Goal: Task Accomplishment & Management: Complete application form

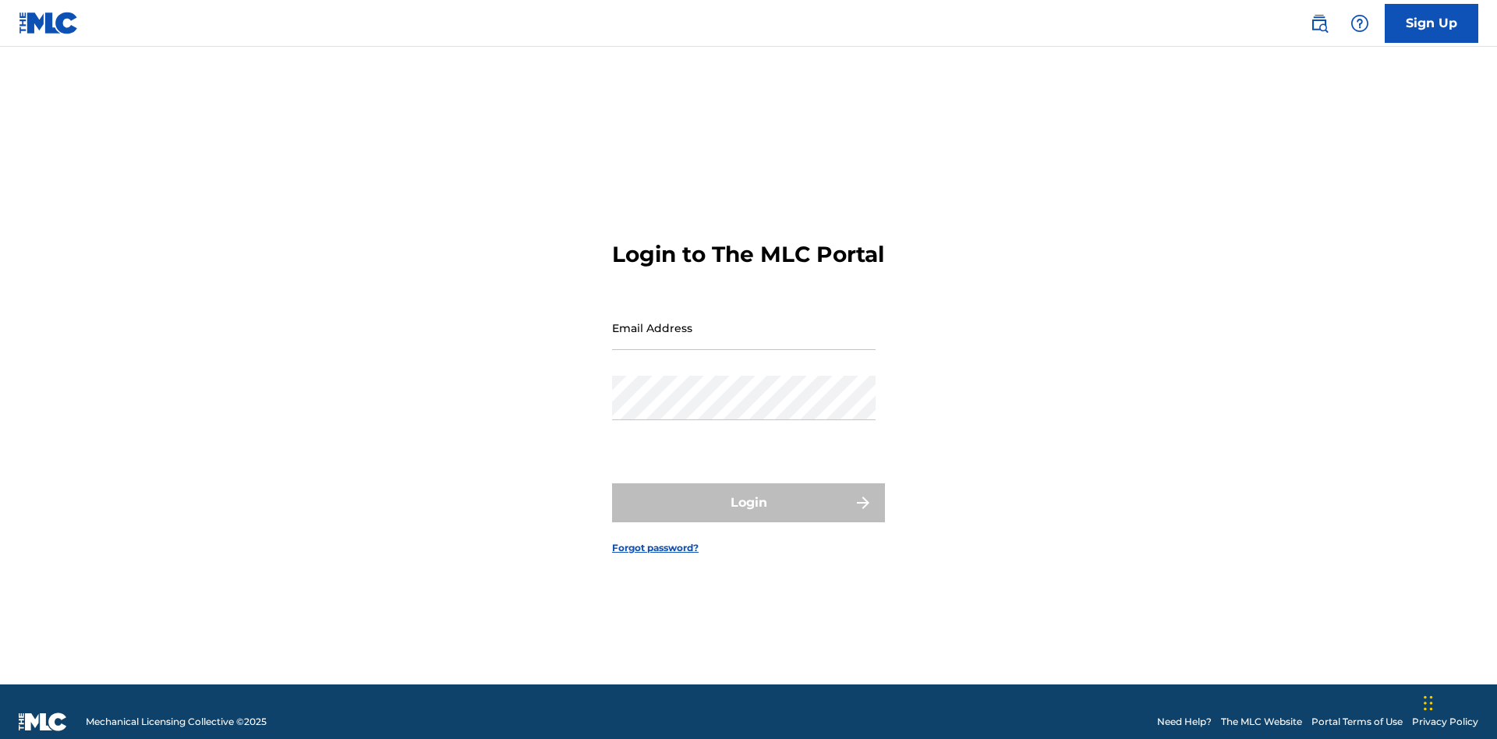
scroll to position [20, 0]
click at [744, 320] on input "Email Address" at bounding box center [744, 328] width 264 height 44
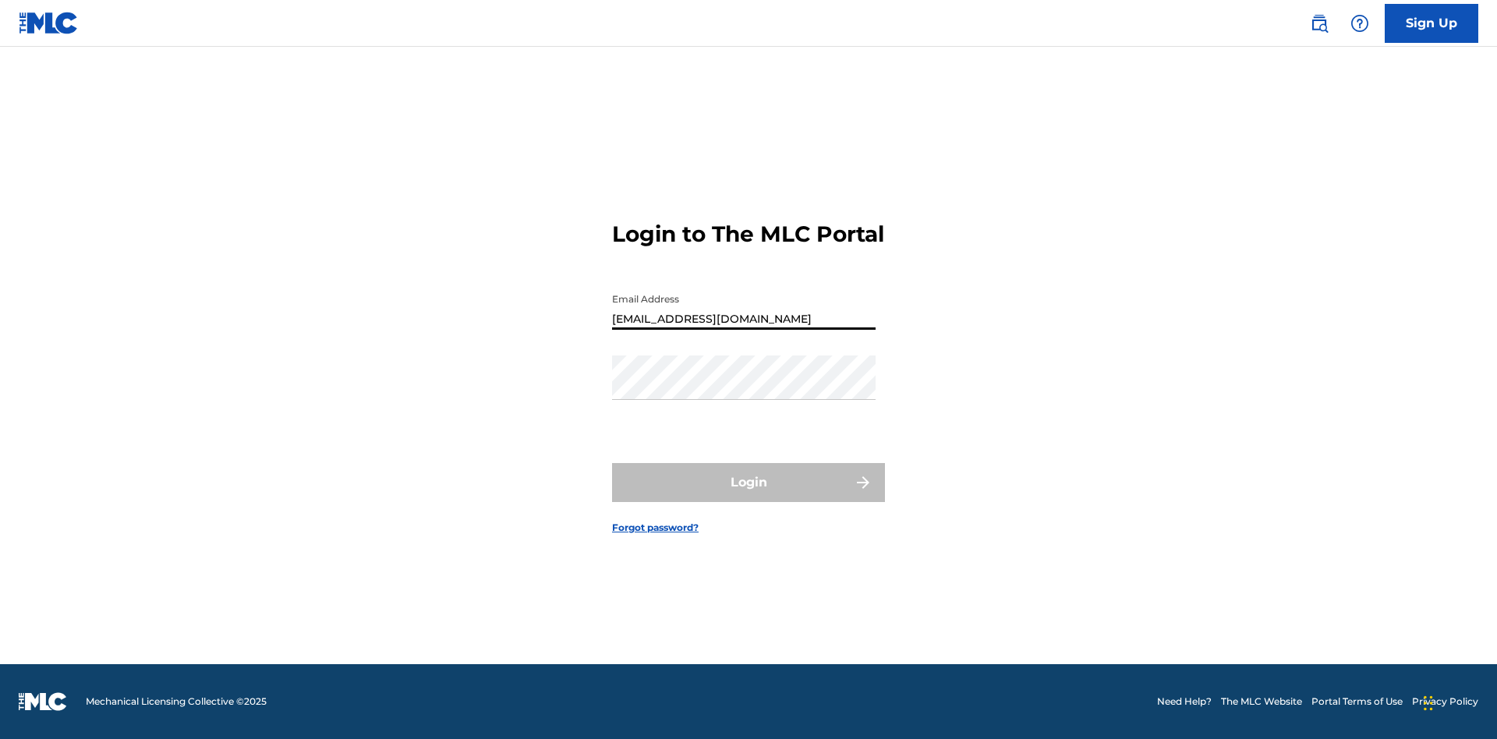
type input "[EMAIL_ADDRESS][DOMAIN_NAME]"
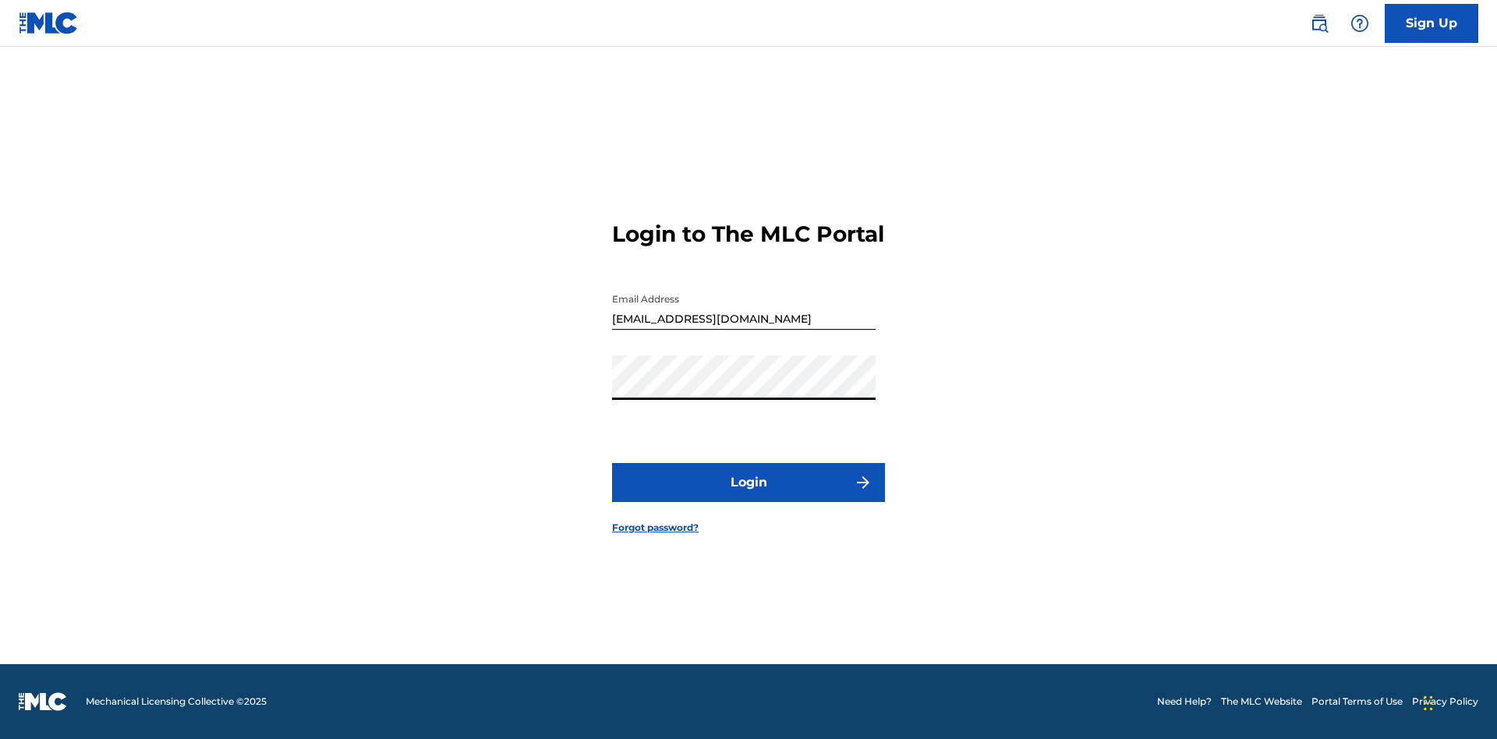
click at [749, 496] on button "Login" at bounding box center [748, 482] width 273 height 39
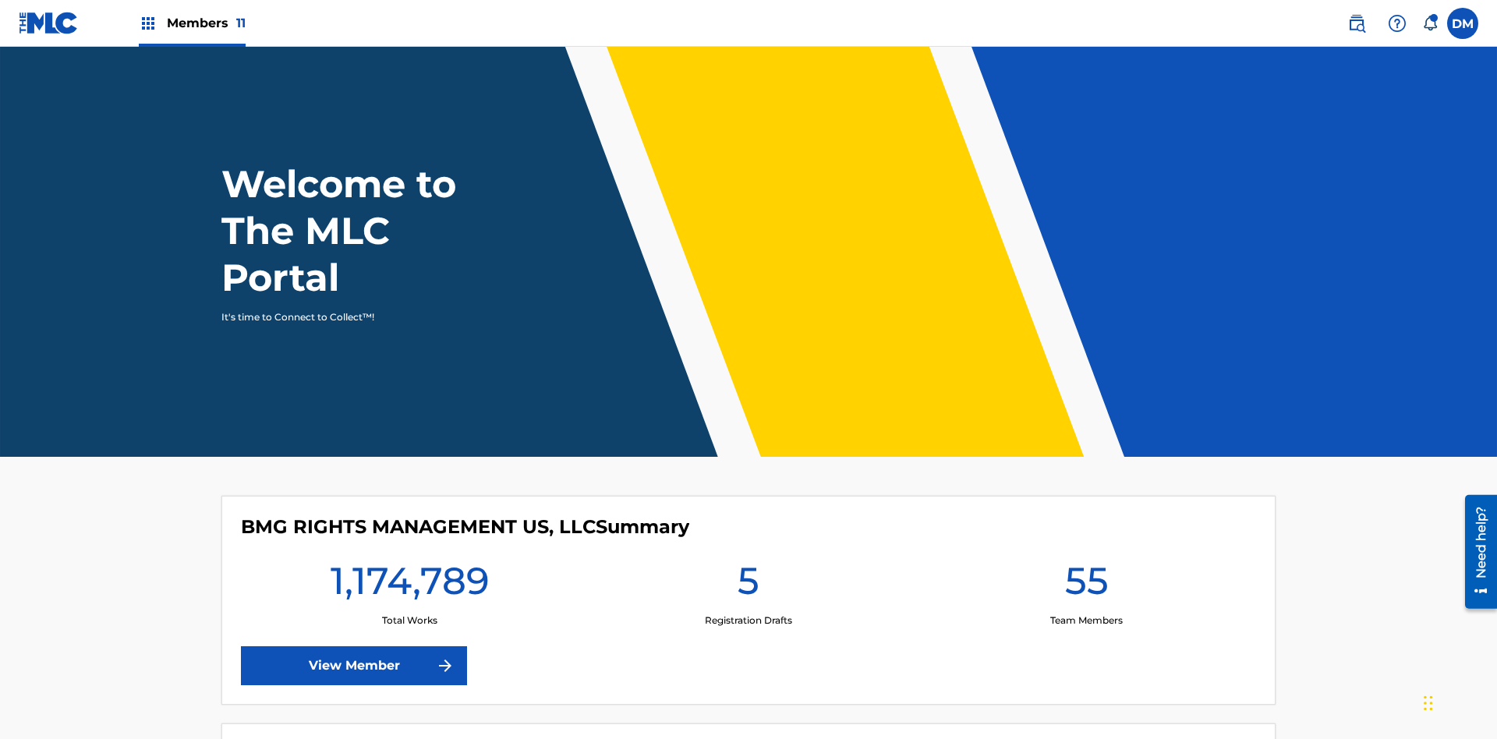
scroll to position [67, 0]
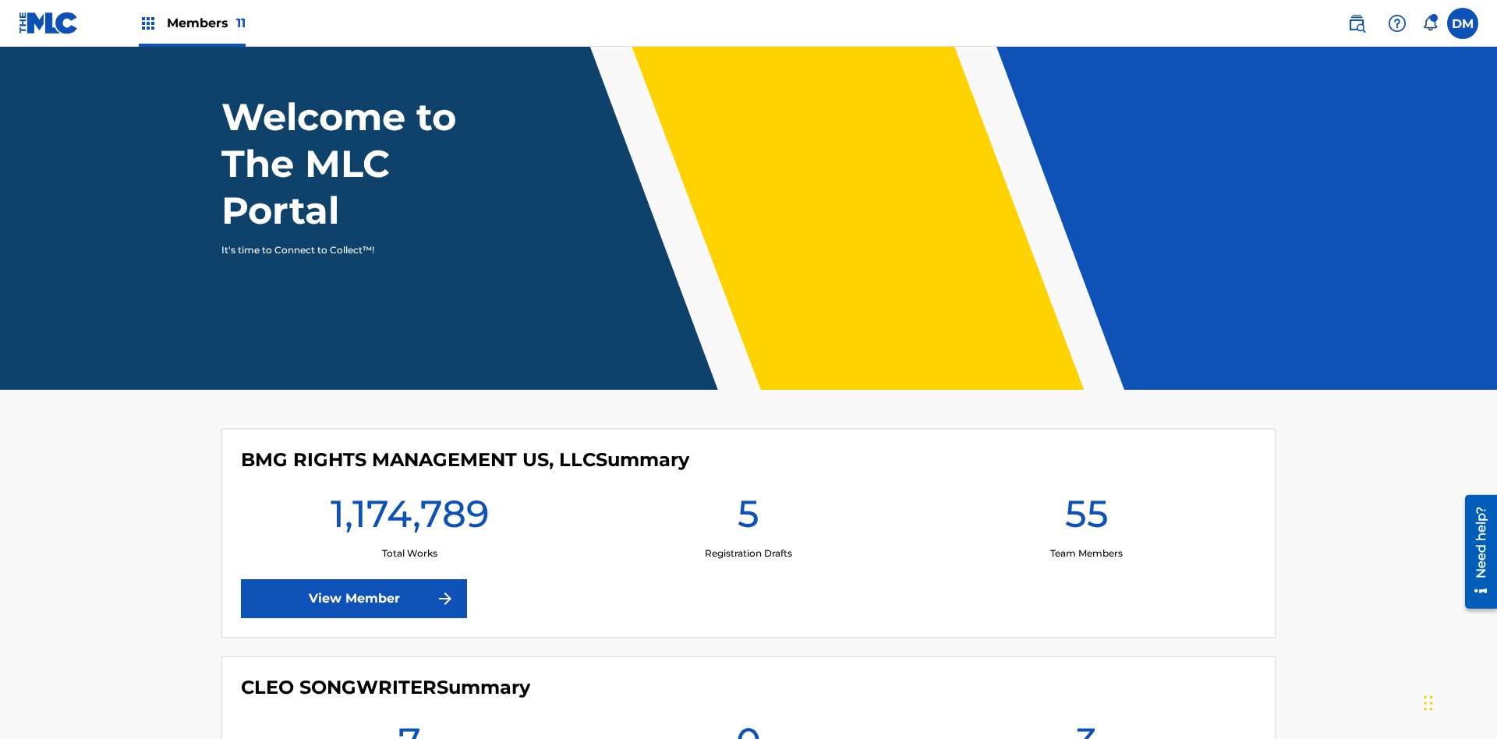
click at [192, 23] on span "Members 11" at bounding box center [206, 23] width 79 height 18
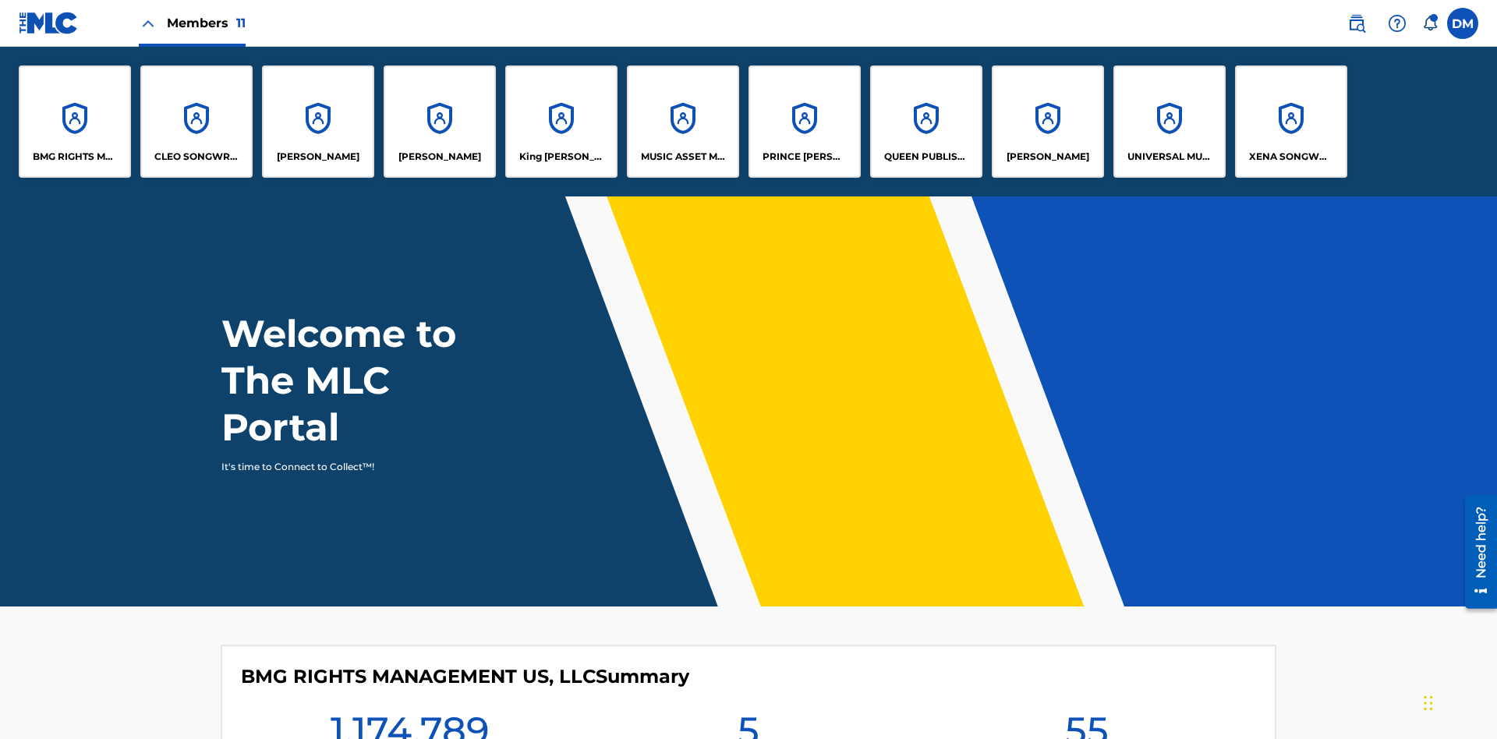
click at [1169, 157] on p "UNIVERSAL MUSIC PUB GROUP" at bounding box center [1169, 157] width 85 height 14
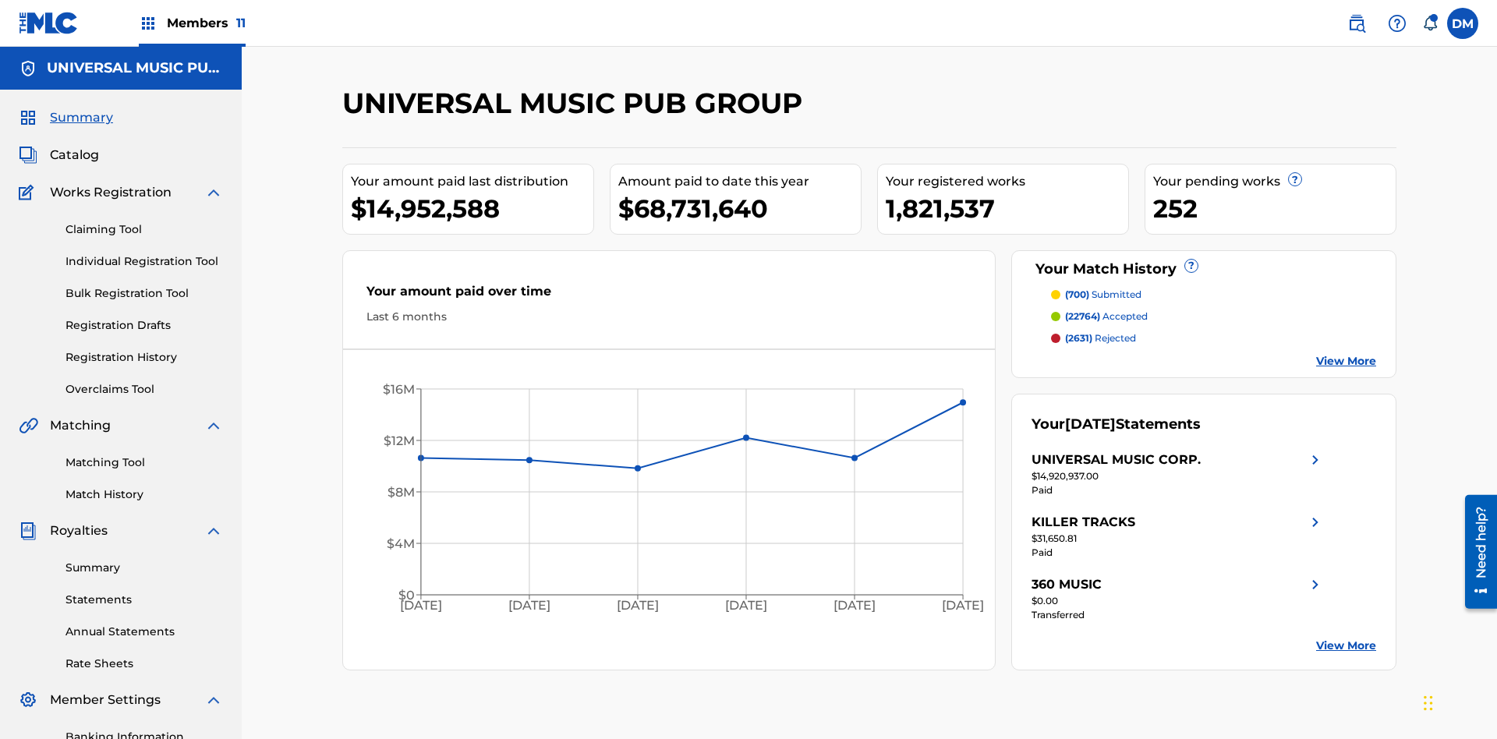
click at [144, 253] on link "Individual Registration Tool" at bounding box center [144, 261] width 158 height 16
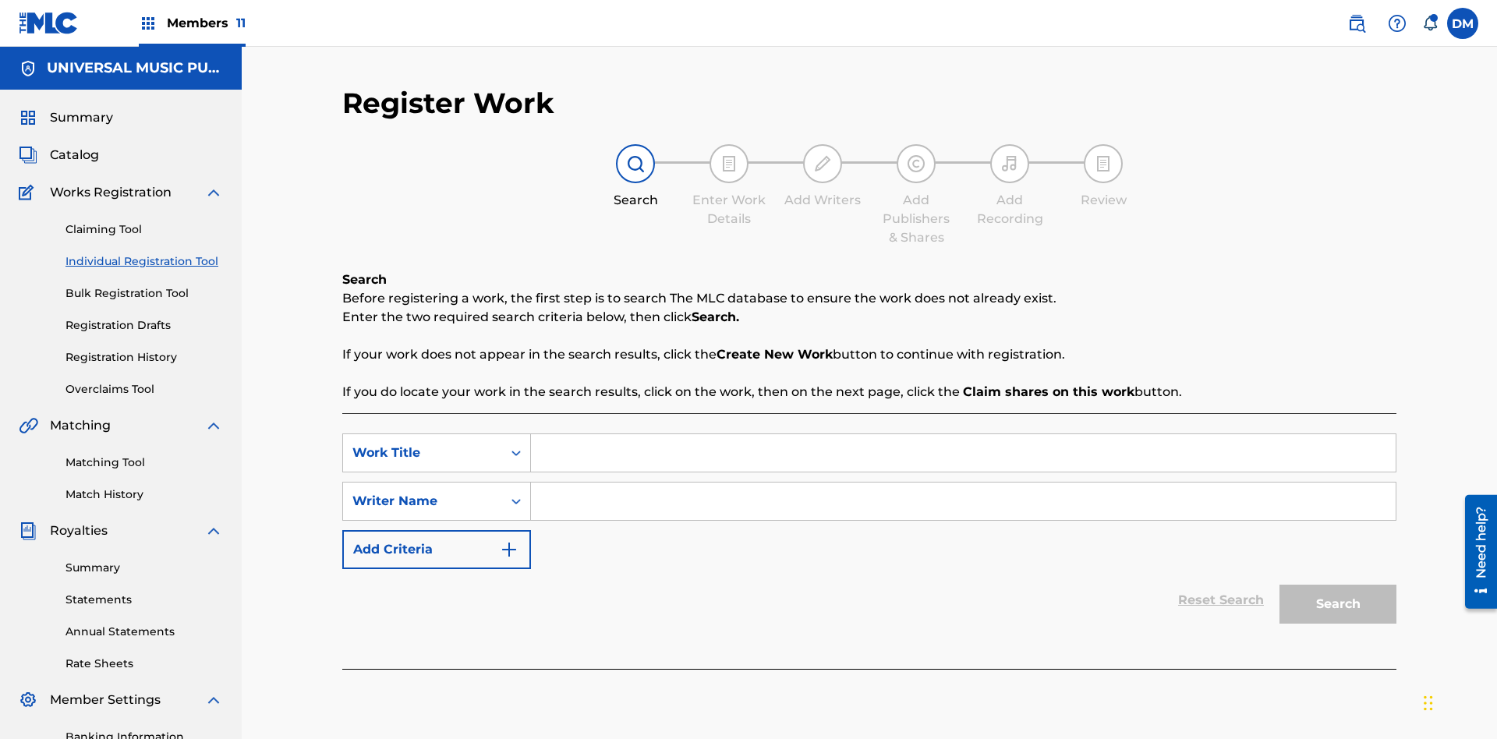
click at [963, 434] on input "Search Form" at bounding box center [963, 452] width 865 height 37
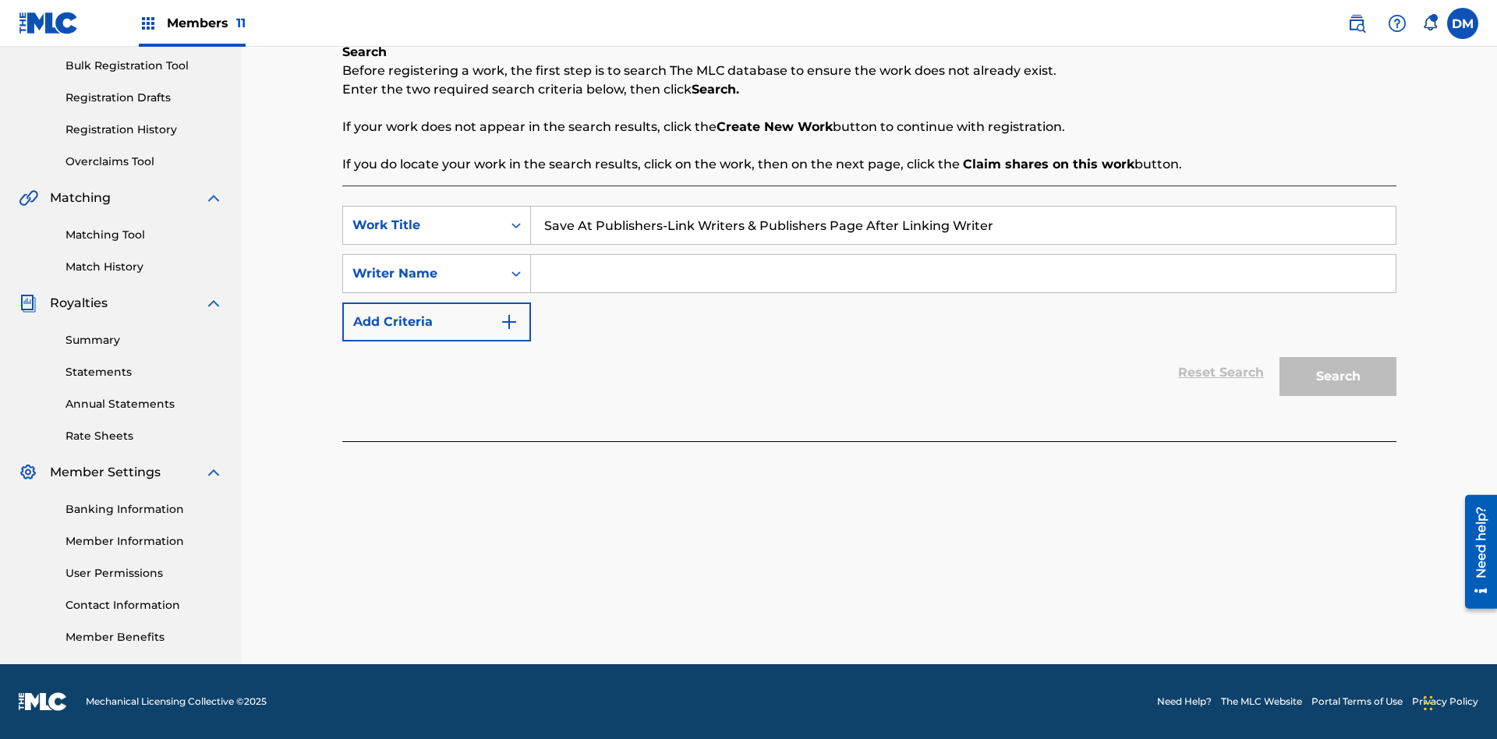
type input "Save At Publishers-Link Writers & Publishers Page After Linking Writer"
click at [963, 274] on input "Search Form" at bounding box center [963, 273] width 865 height 37
type input "QWERTYUIOP"
click at [1338, 377] on button "Search" at bounding box center [1337, 376] width 117 height 39
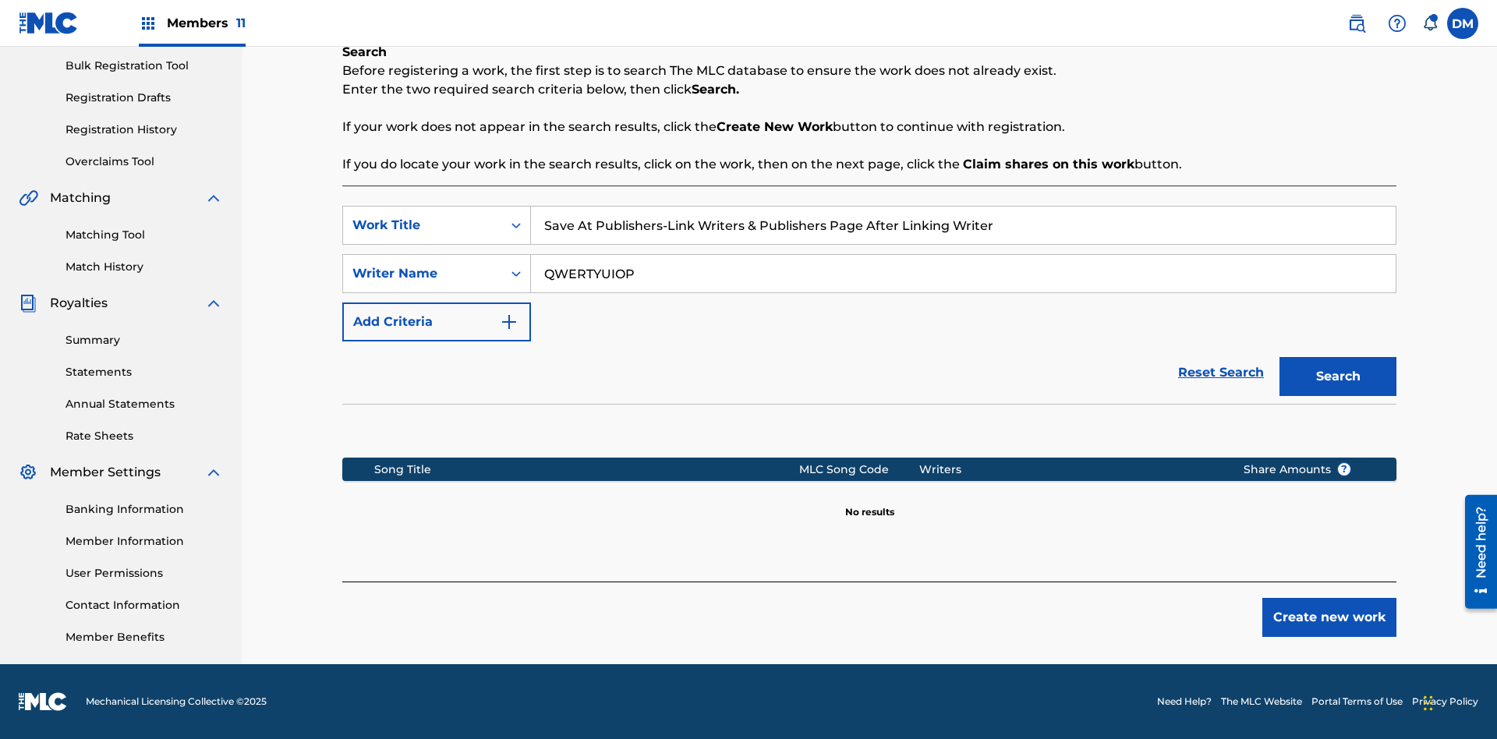
click at [1329, 618] on button "Create new work" at bounding box center [1329, 617] width 134 height 39
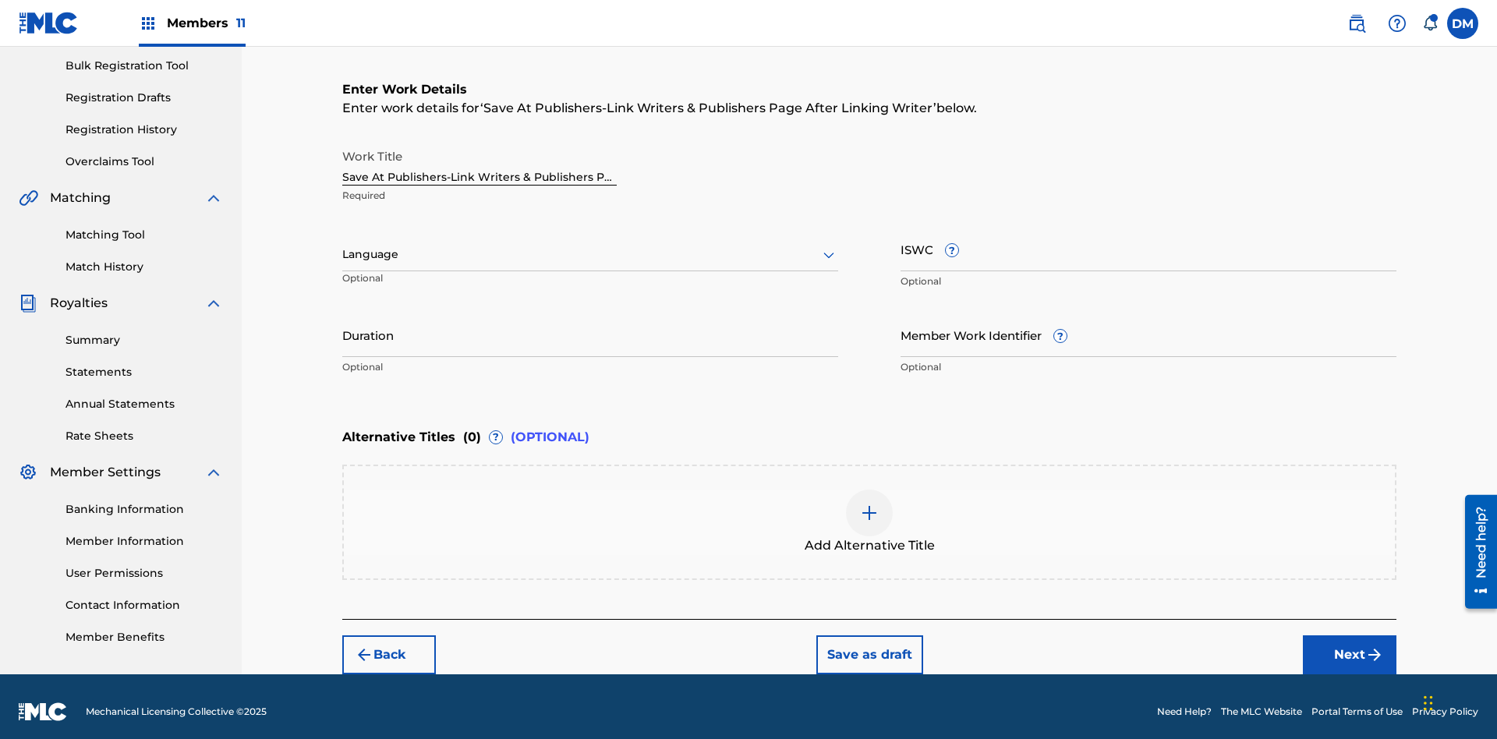
click at [590, 324] on input "Duration" at bounding box center [590, 335] width 496 height 44
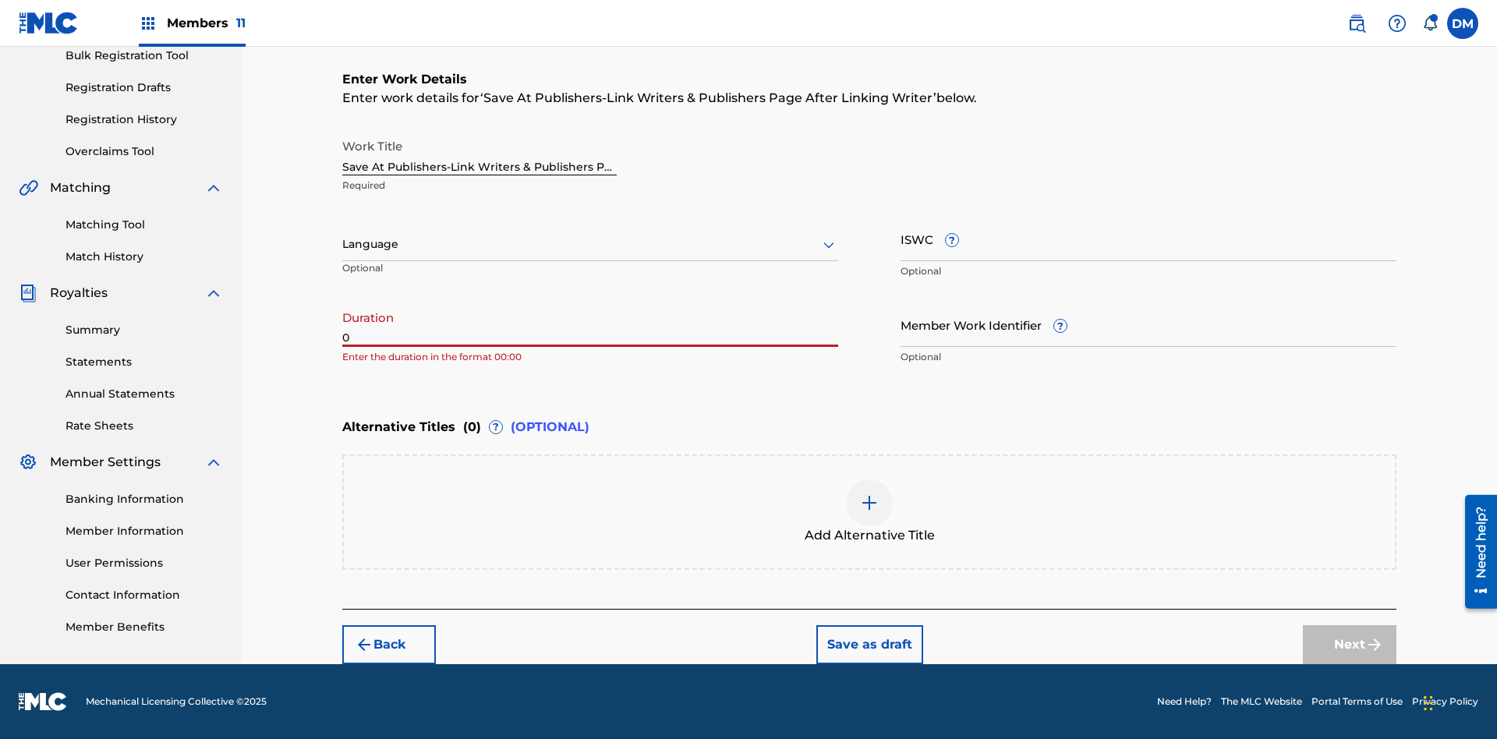
click at [590, 324] on input "0" at bounding box center [590, 325] width 496 height 44
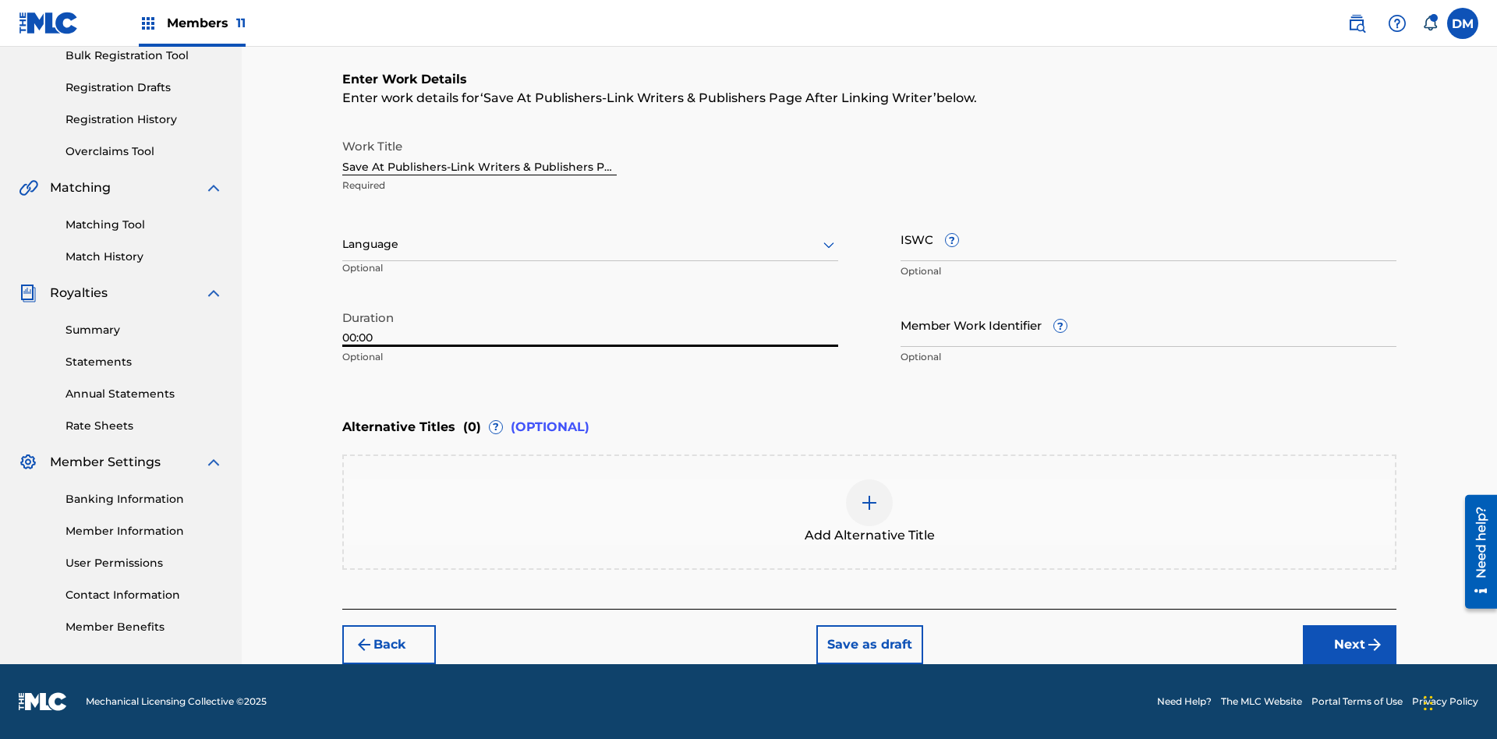
type input "00:00"
click at [829, 245] on icon at bounding box center [828, 244] width 19 height 19
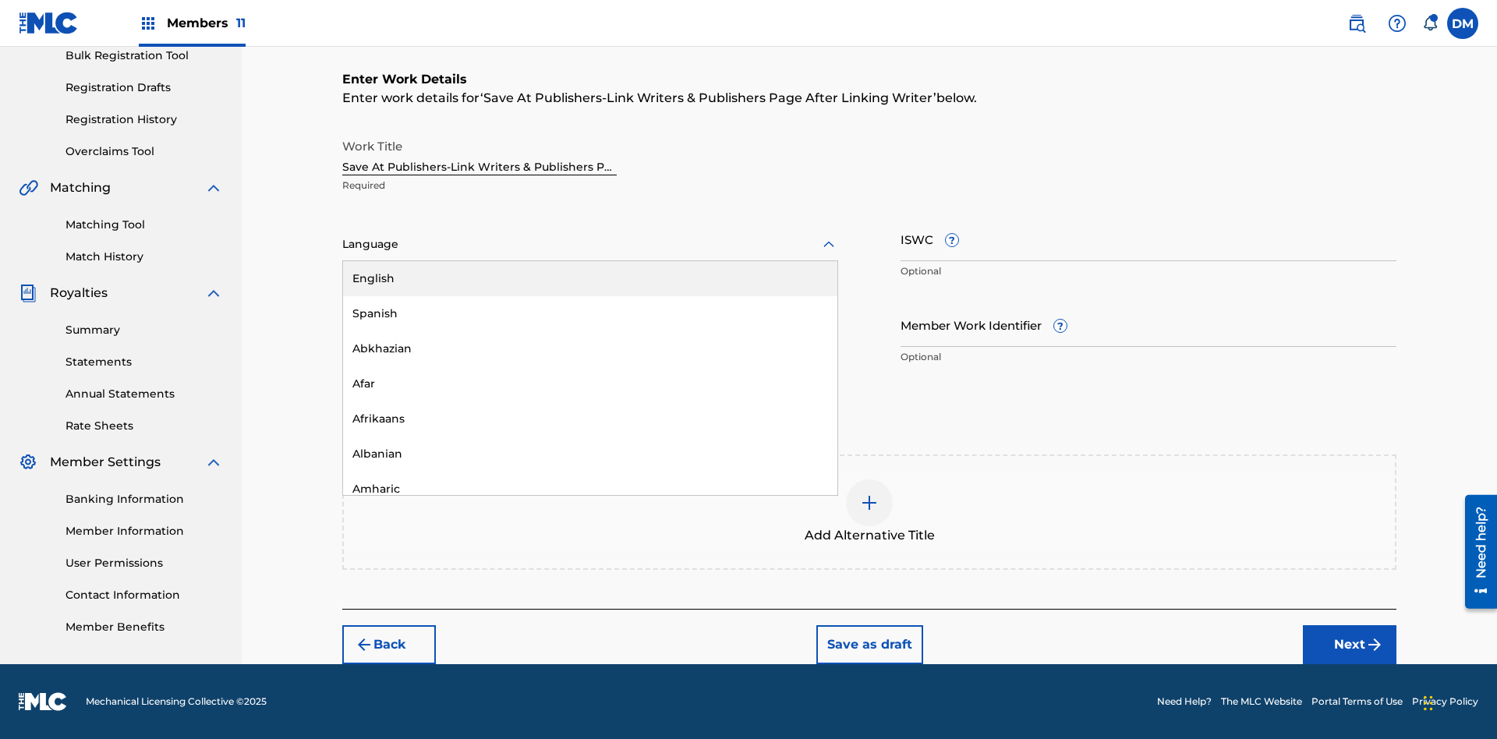
click at [590, 384] on div "Afar" at bounding box center [590, 383] width 494 height 35
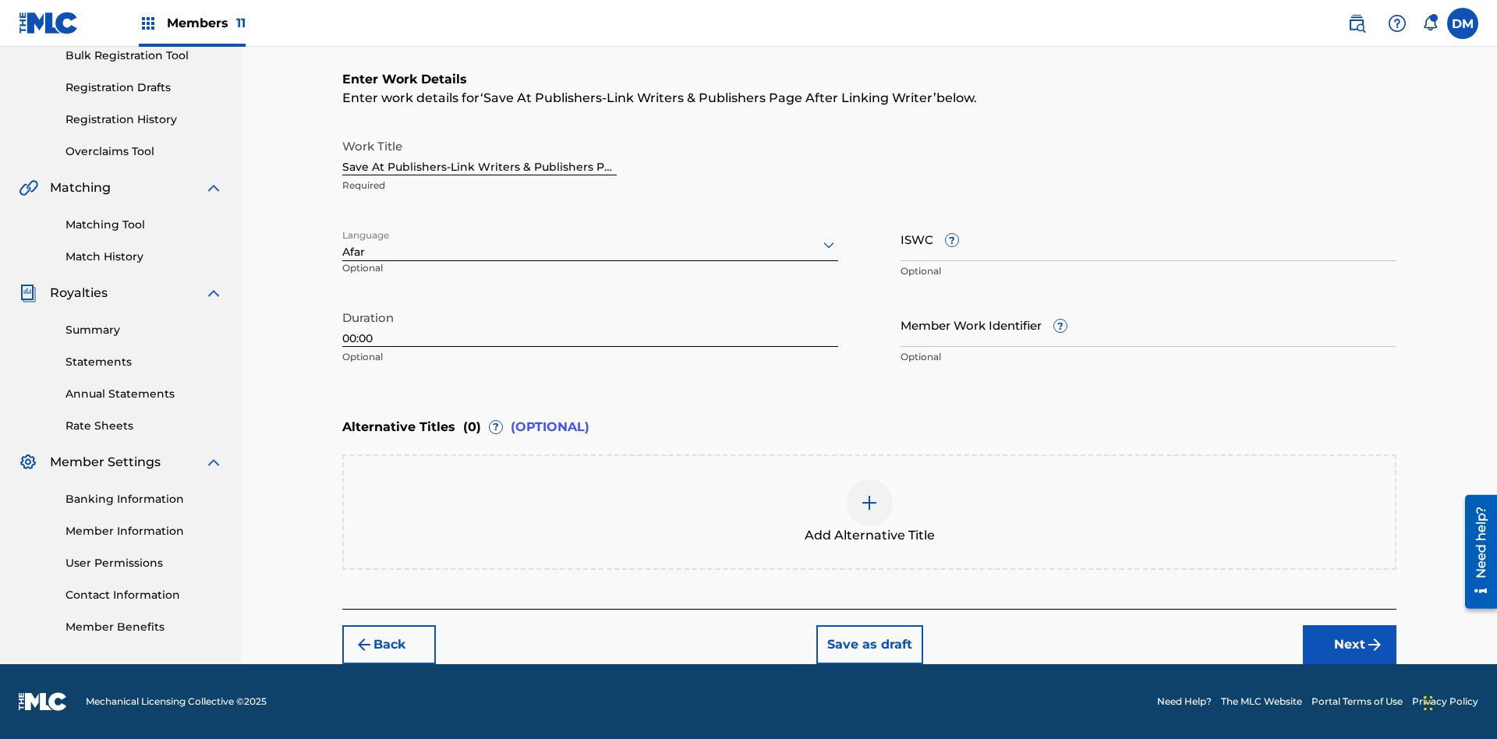
click at [1149, 324] on input "Member Work Identifier ?" at bounding box center [1149, 325] width 496 height 44
type input "[PHONE_NUMBER]"
click at [1149, 239] on input "ISWC ?" at bounding box center [1149, 239] width 496 height 44
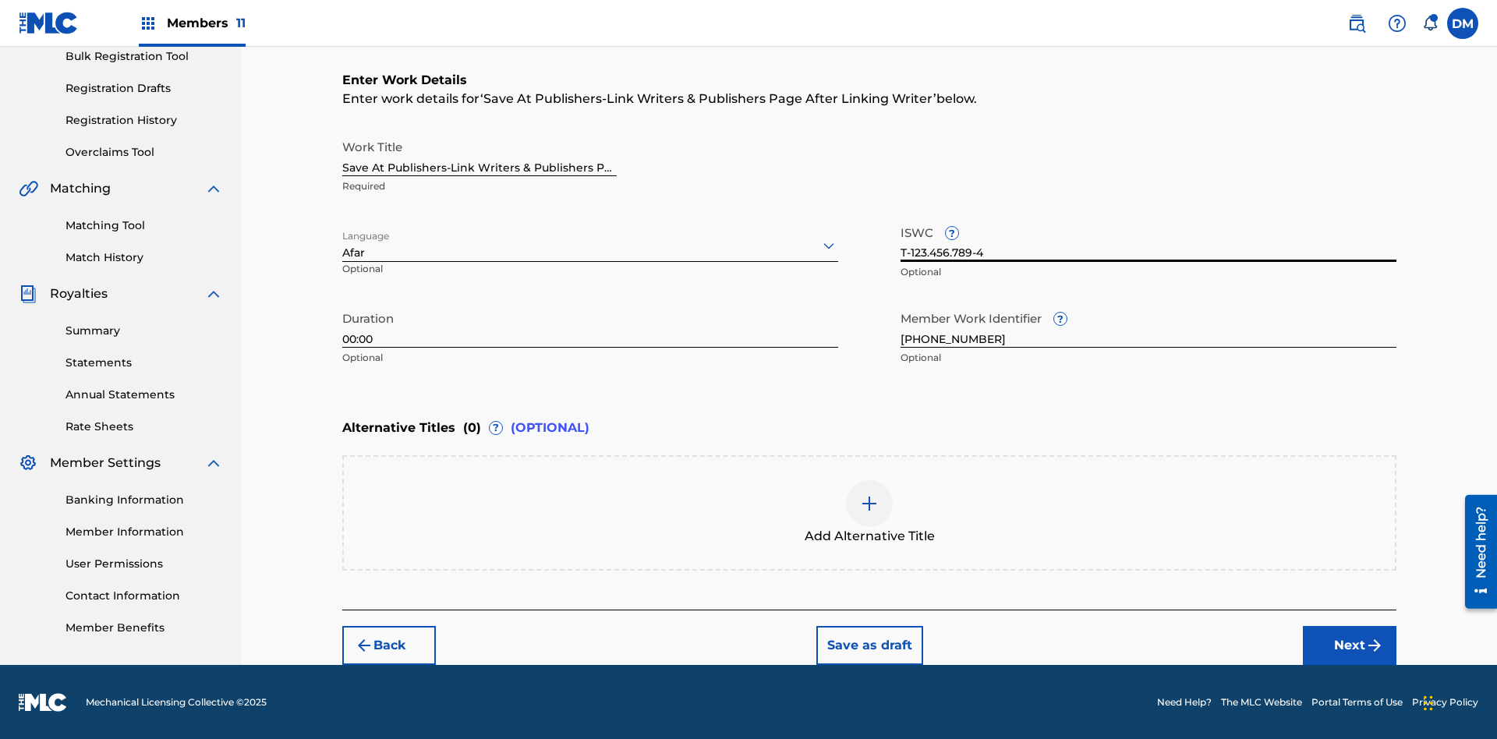
type input "T-123.456.789-4"
click at [869, 511] on img at bounding box center [869, 503] width 19 height 19
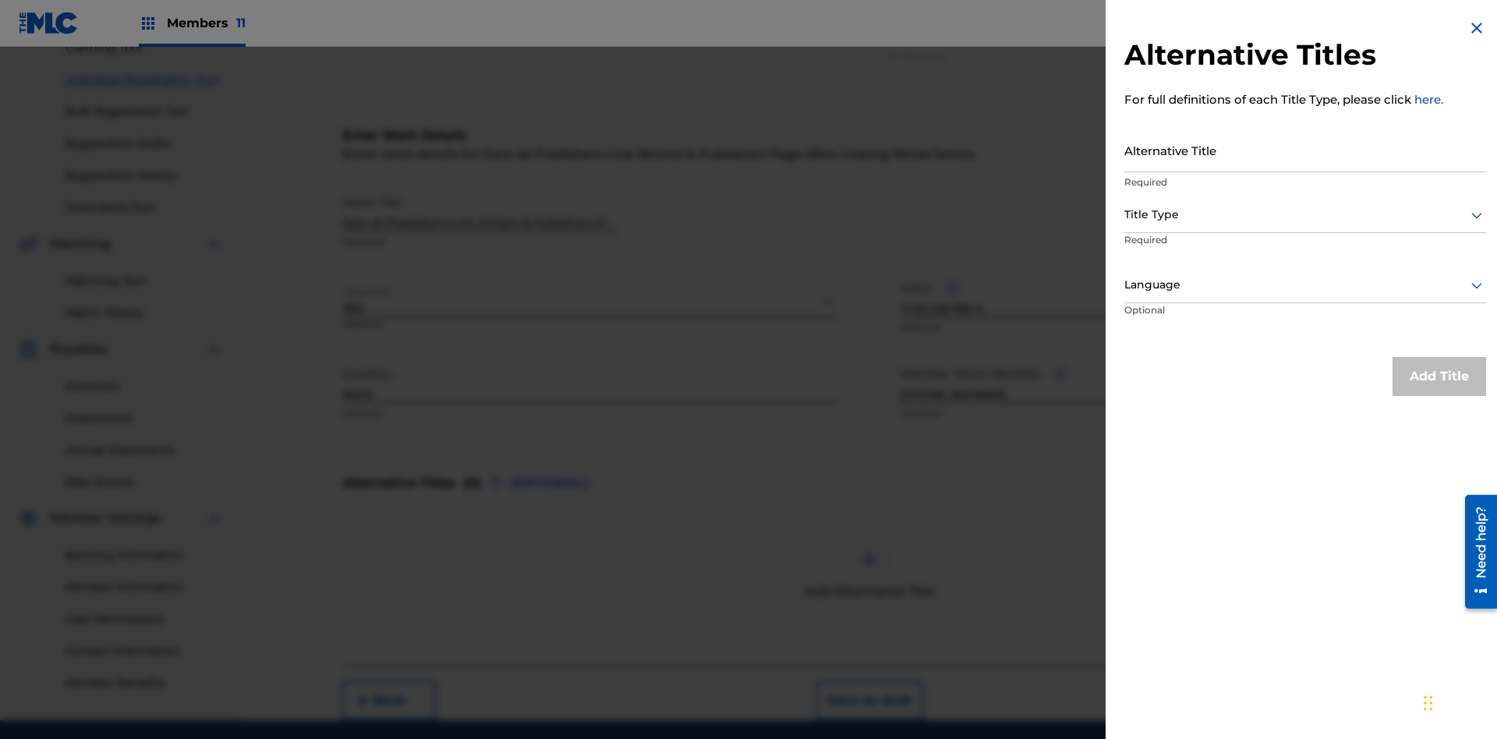
click at [1305, 150] on input "Alternative Title" at bounding box center [1305, 150] width 362 height 44
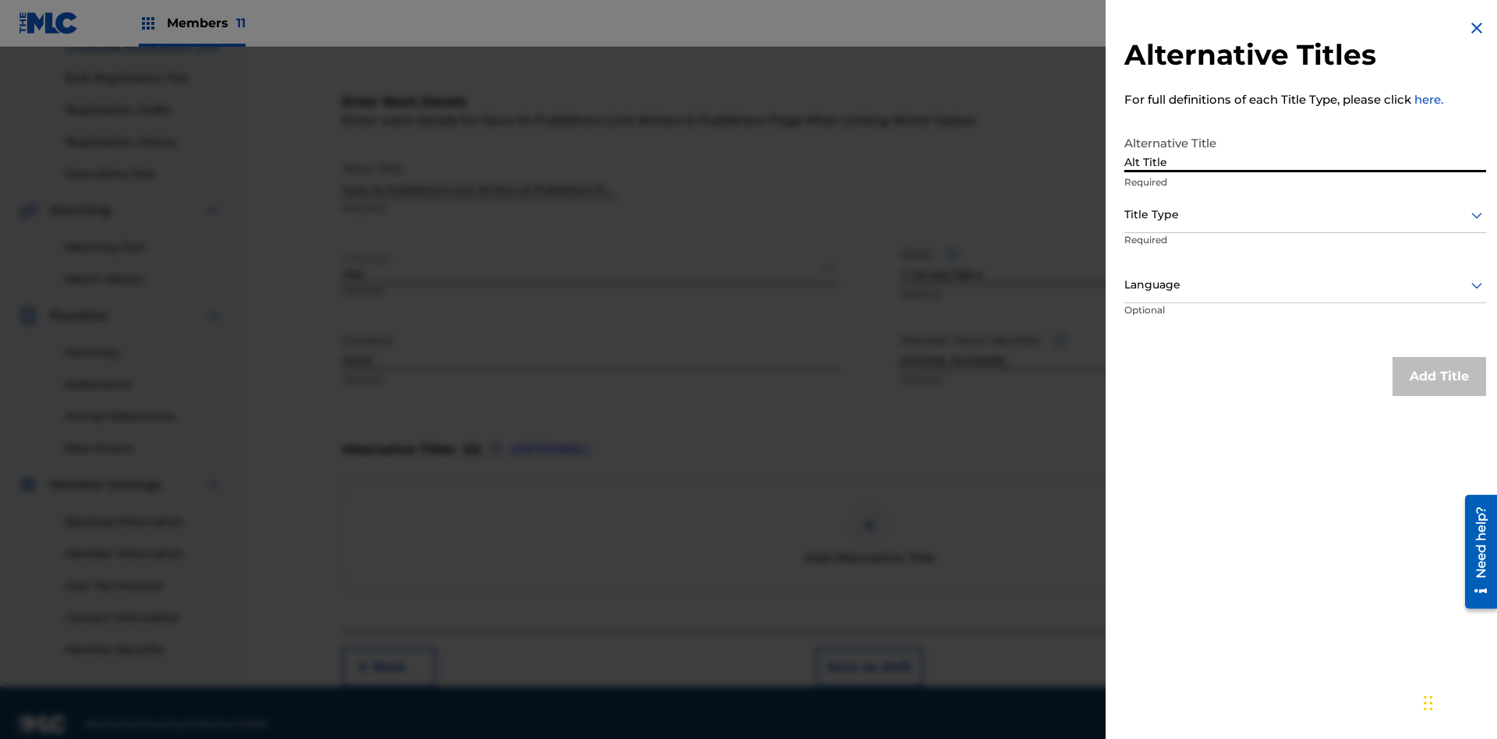
type input "Alt Title"
click at [1305, 214] on div at bounding box center [1305, 214] width 362 height 19
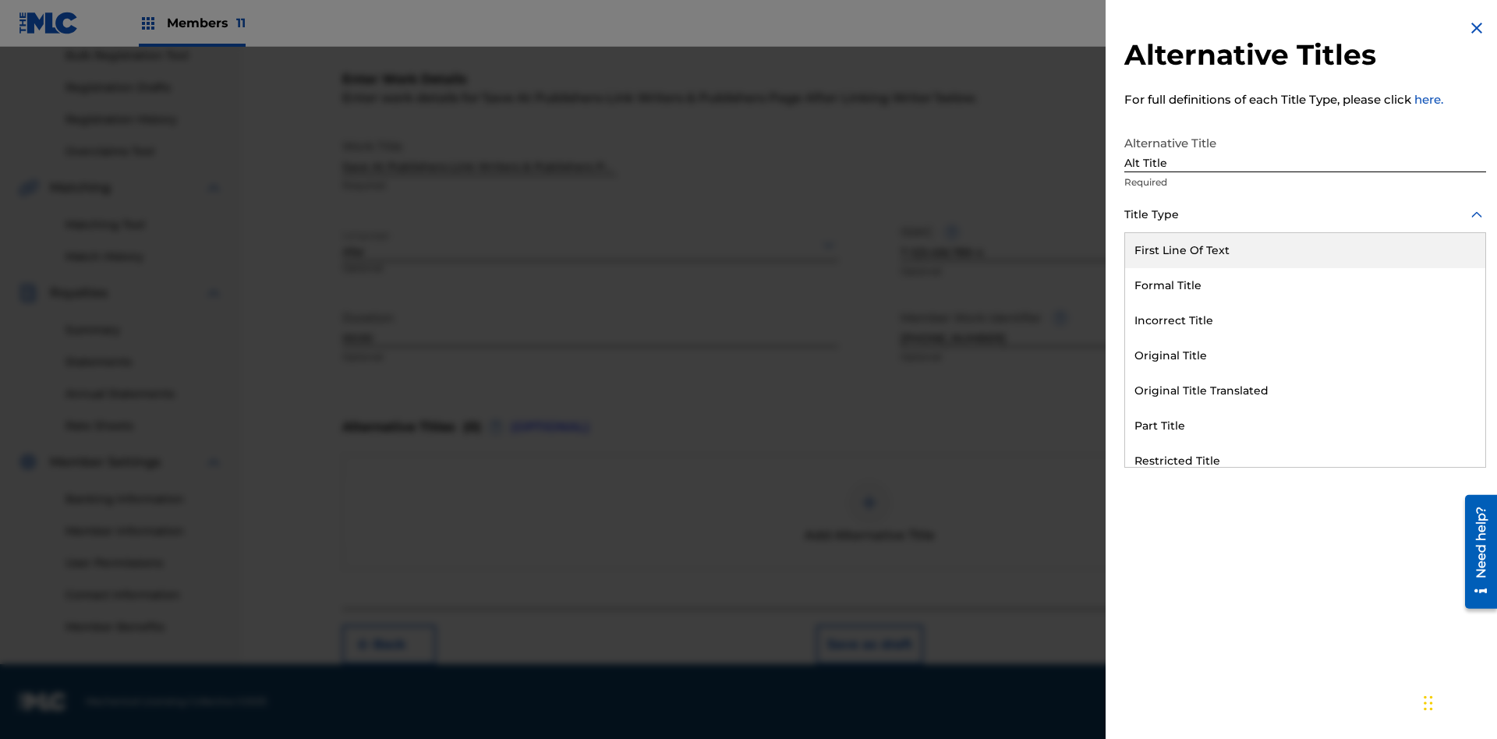
click at [1305, 356] on div "Original Title" at bounding box center [1305, 355] width 360 height 35
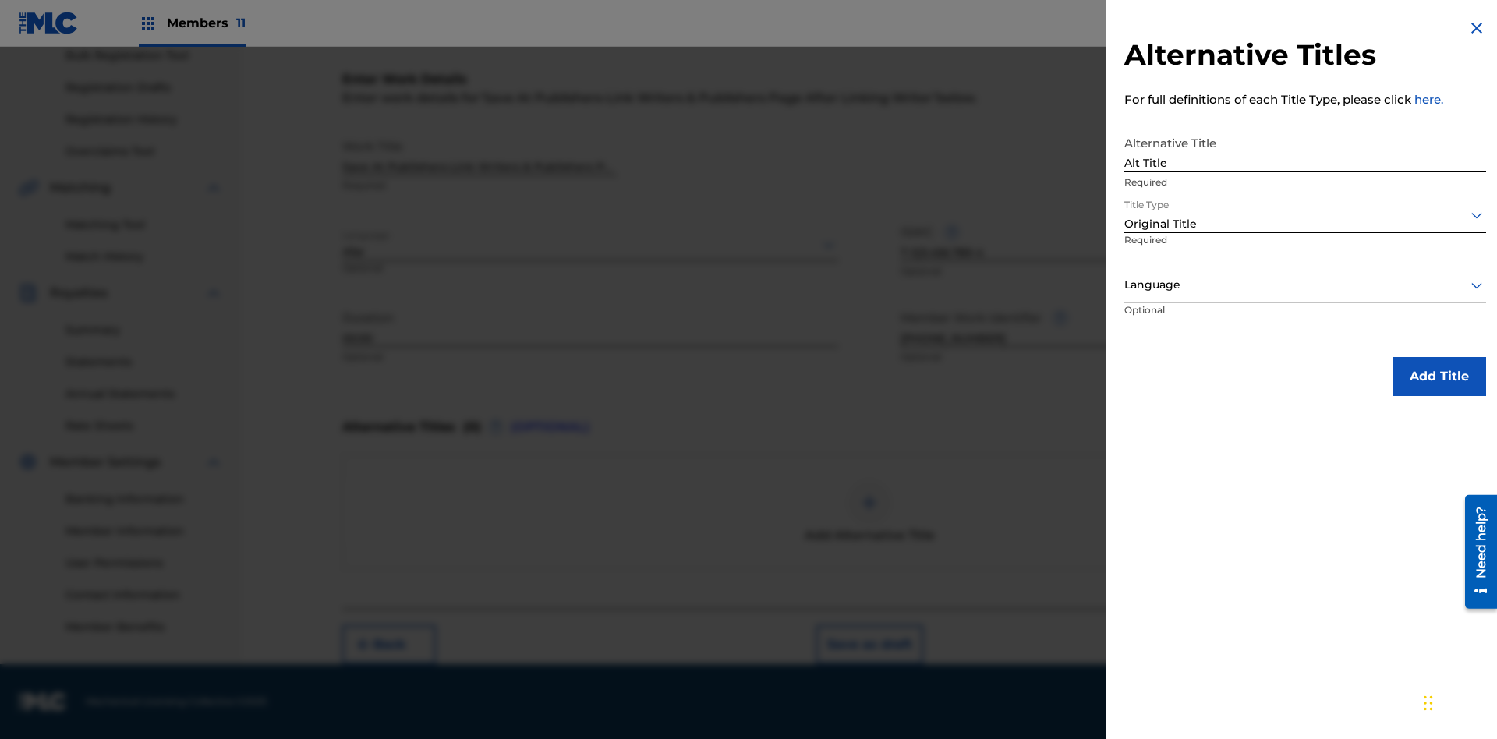
click at [1305, 285] on div at bounding box center [1305, 284] width 362 height 19
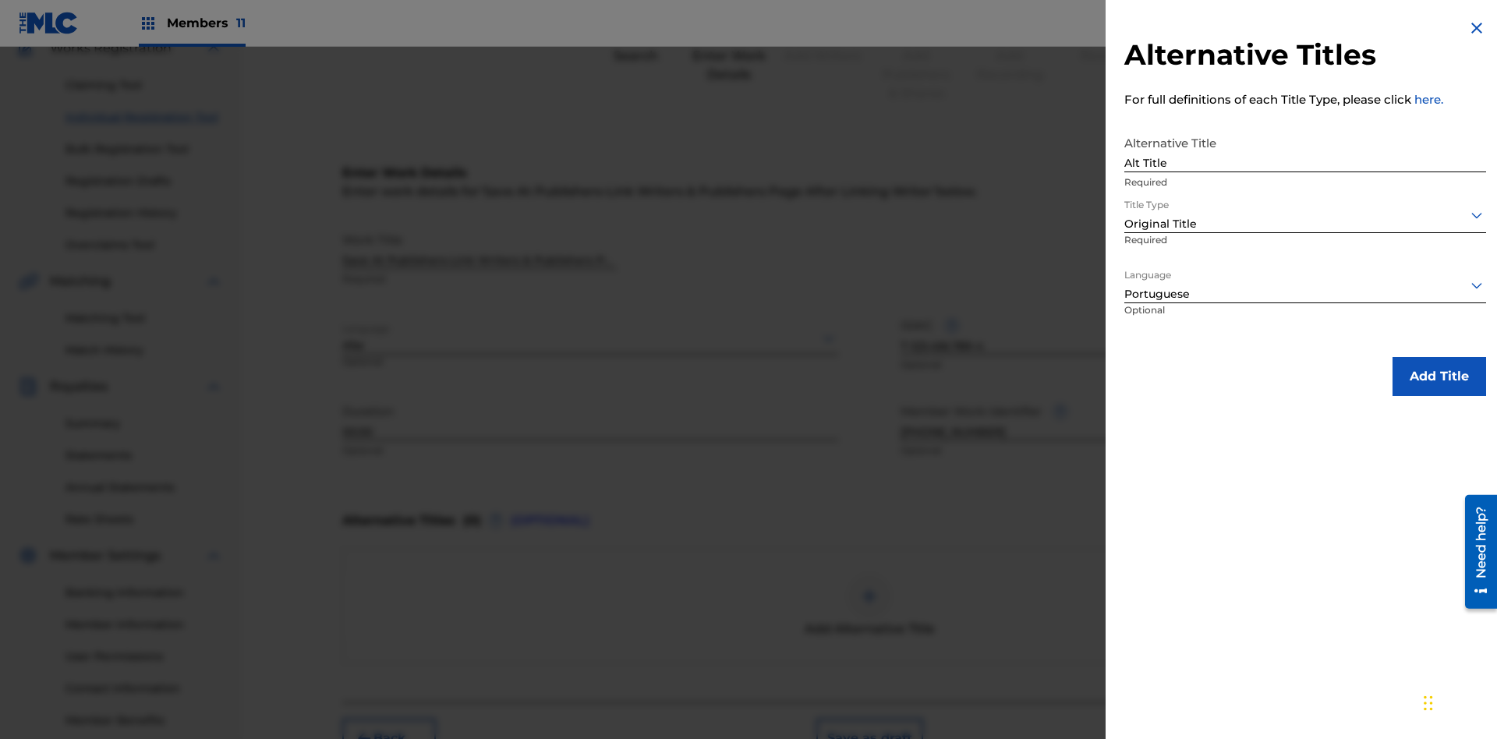
click at [1439, 376] on button "Add Title" at bounding box center [1440, 376] width 94 height 39
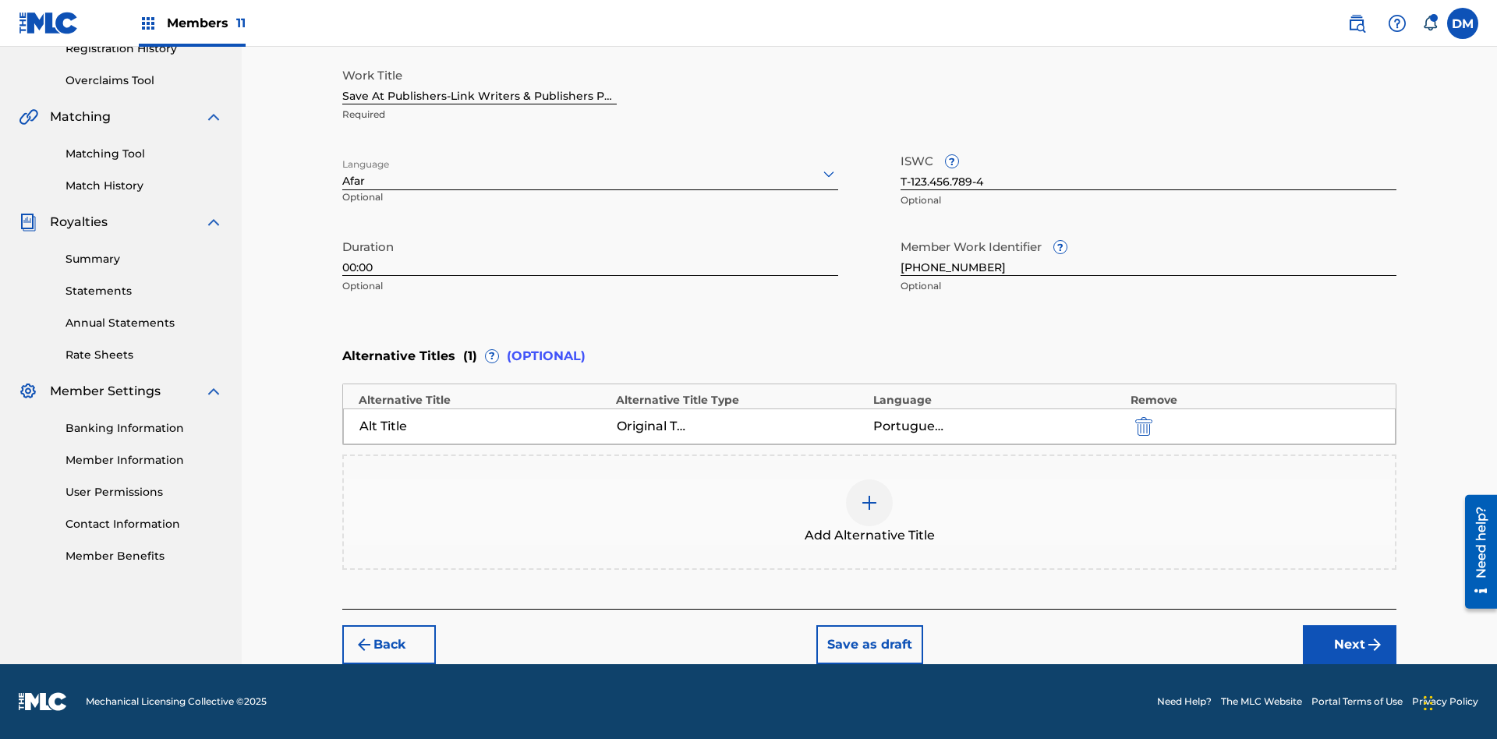
click at [1350, 645] on button "Next" at bounding box center [1350, 644] width 94 height 39
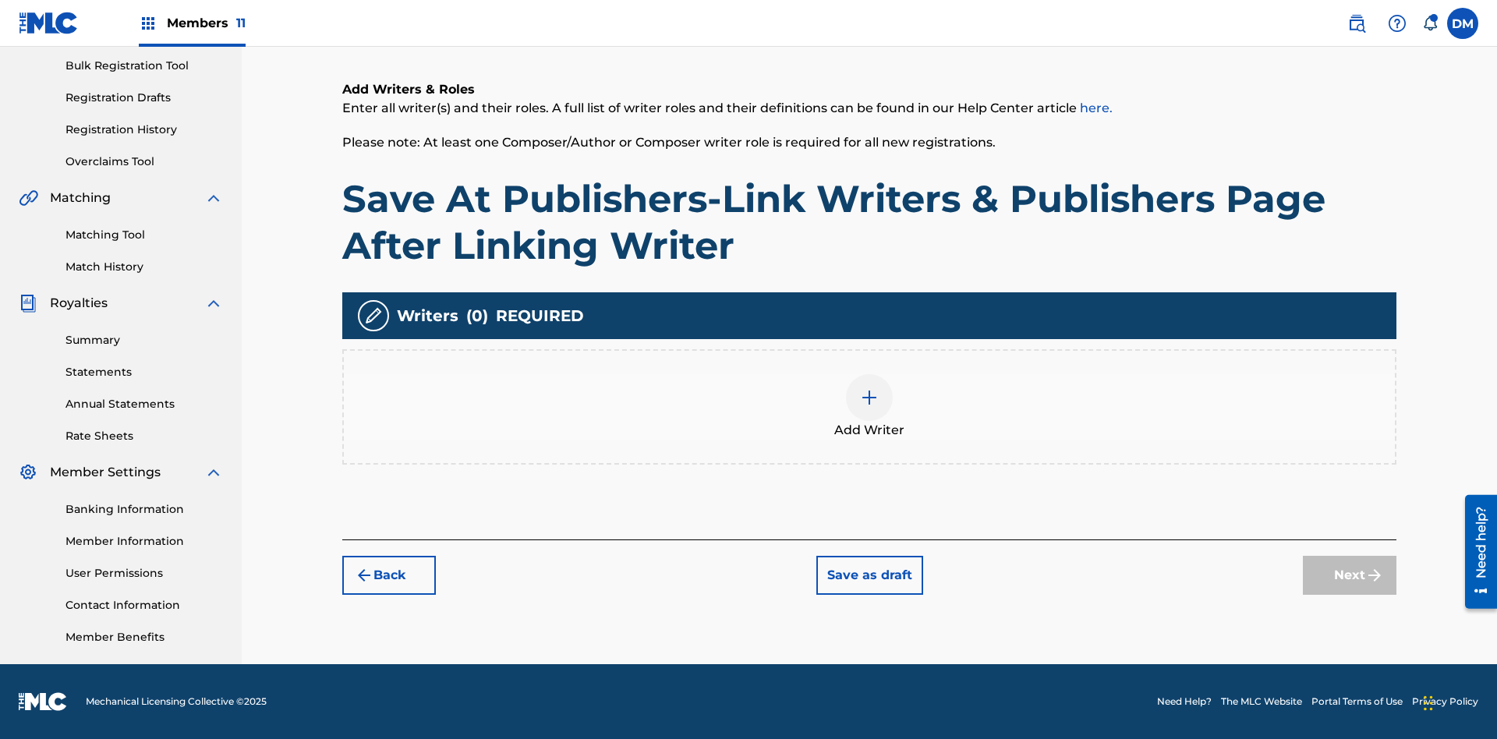
scroll to position [228, 0]
click at [869, 406] on img at bounding box center [869, 397] width 19 height 19
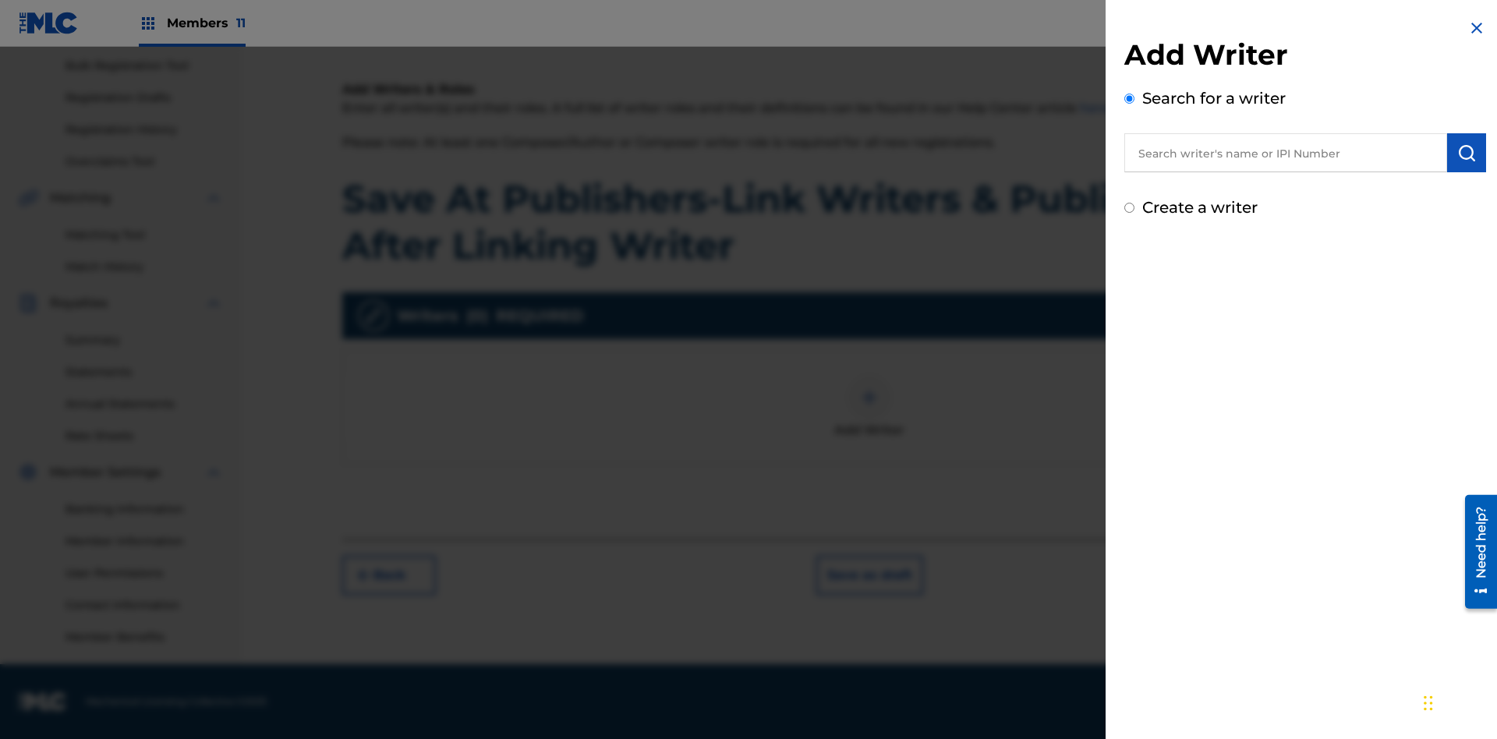
click at [1286, 153] on input "text" at bounding box center [1285, 152] width 323 height 39
type input "[PERSON_NAME]"
click at [1467, 153] on img "submit" at bounding box center [1466, 152] width 19 height 19
